Goal: Find specific page/section: Find specific page/section

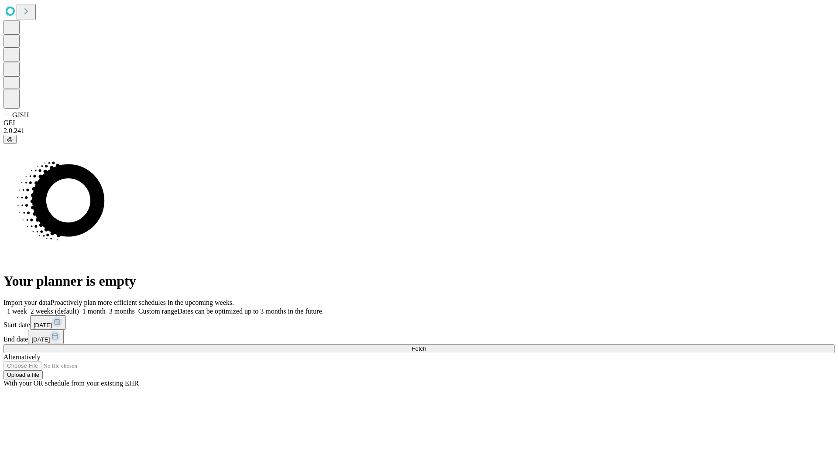
click at [426, 346] on span "Fetch" at bounding box center [418, 349] width 14 height 7
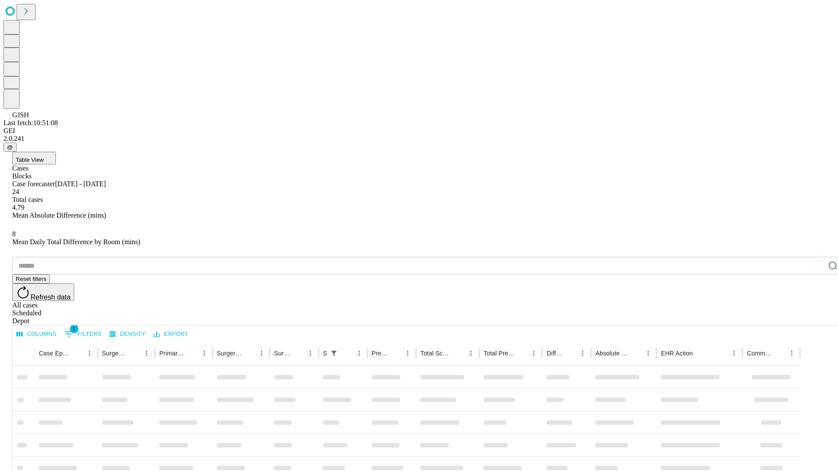
click at [815, 317] on div "Depot" at bounding box center [427, 321] width 831 height 8
